Goal: Navigation & Orientation: Find specific page/section

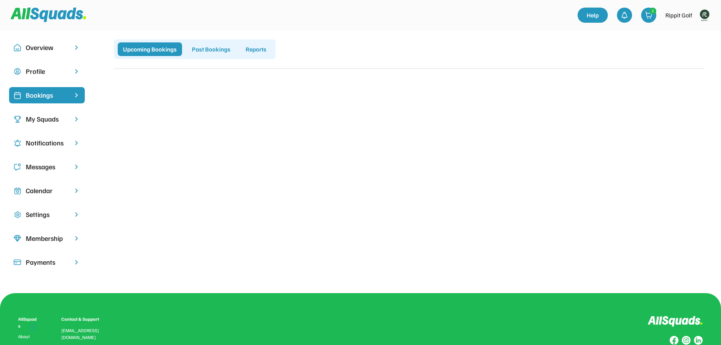
click at [707, 15] on img at bounding box center [704, 15] width 15 height 15
click at [693, 33] on link "Profile" at bounding box center [694, 33] width 45 height 15
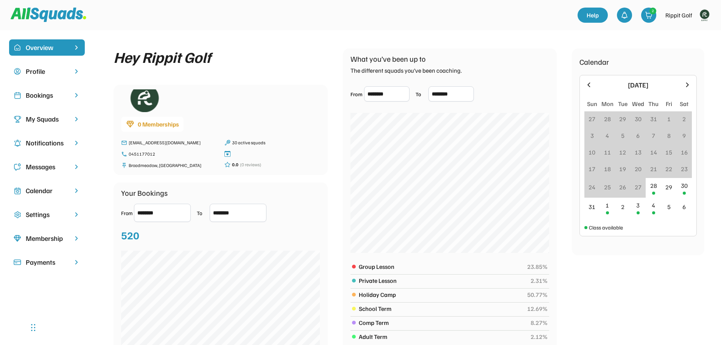
click at [44, 118] on div "My Squads" at bounding box center [47, 119] width 42 height 10
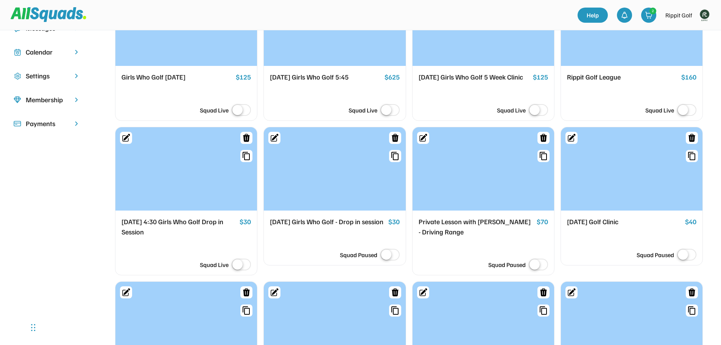
scroll to position [151, 0]
